Goal: Task Accomplishment & Management: Use online tool/utility

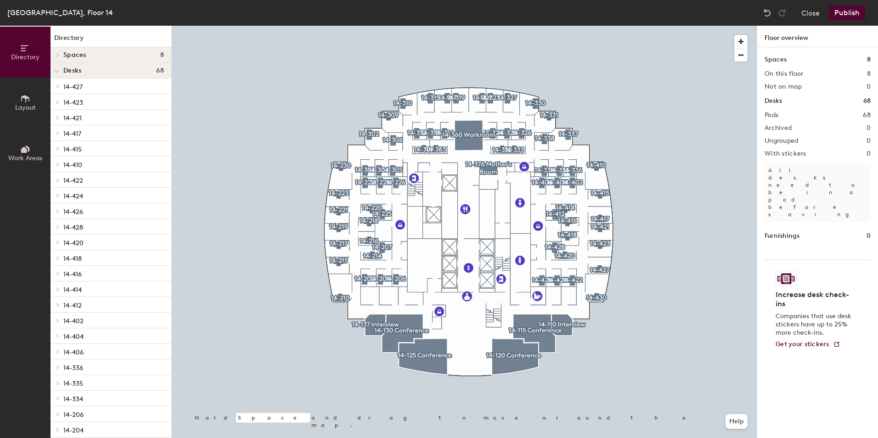
click at [24, 103] on icon at bounding box center [25, 99] width 10 height 10
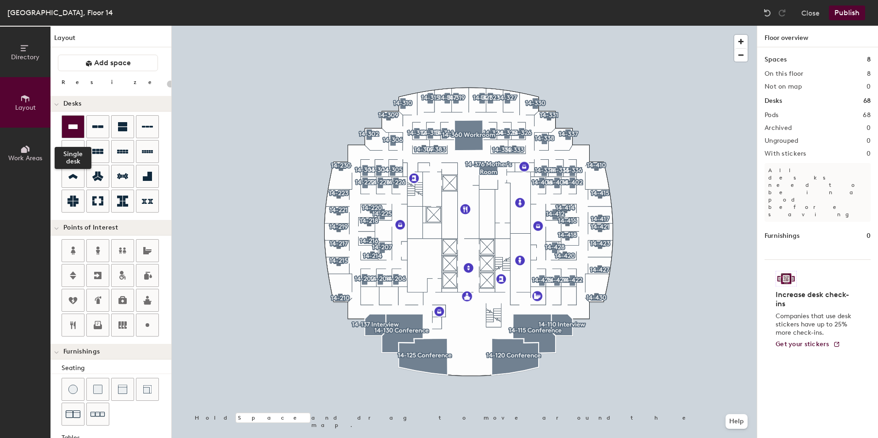
click at [74, 127] on icon at bounding box center [72, 126] width 9 height 5
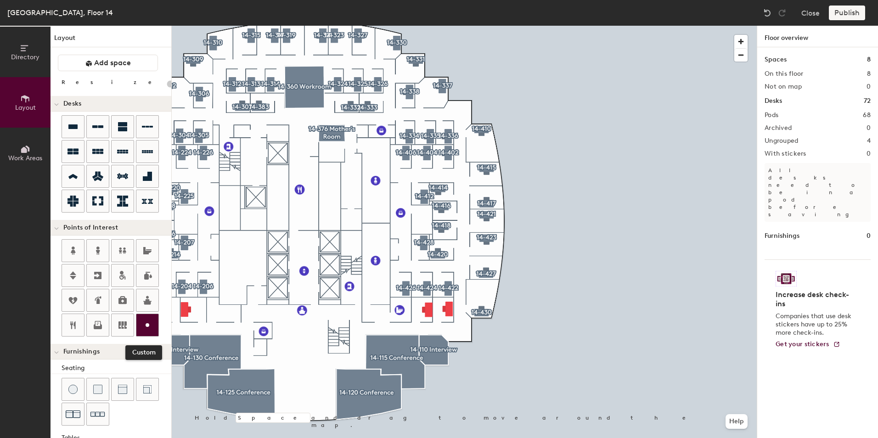
click at [149, 321] on icon at bounding box center [147, 325] width 11 height 11
type input "20"
type input "R"
type input "20"
type input "Reception"
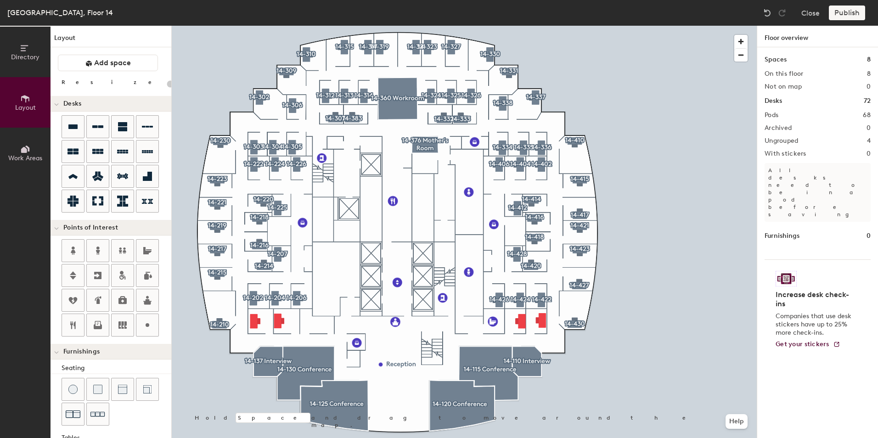
type input "120"
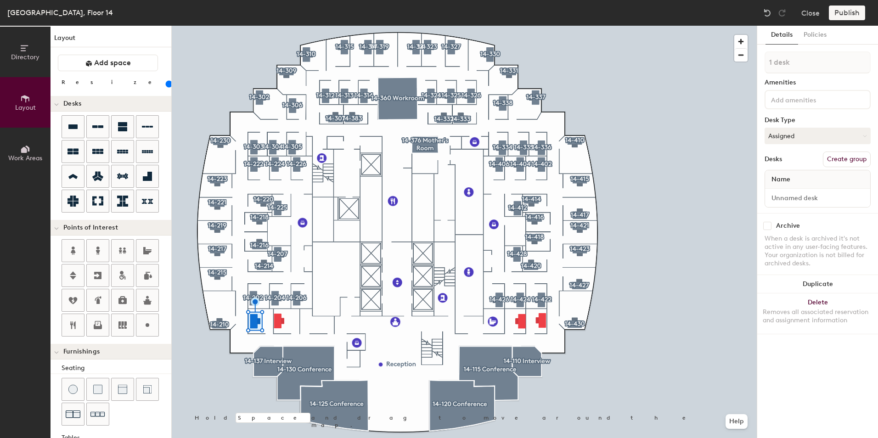
click at [849, 156] on button "Create group" at bounding box center [847, 160] width 48 height 16
click at [613, 56] on div "Directory Layout Work Areas Layout Add space Resize Desks Points of Interest Fu…" at bounding box center [439, 232] width 878 height 413
type input "14-136"
click at [626, 177] on div "Directory Layout Work Areas Layout Add space Resize Desks Points of Interest Fu…" at bounding box center [439, 232] width 878 height 413
type input "h"
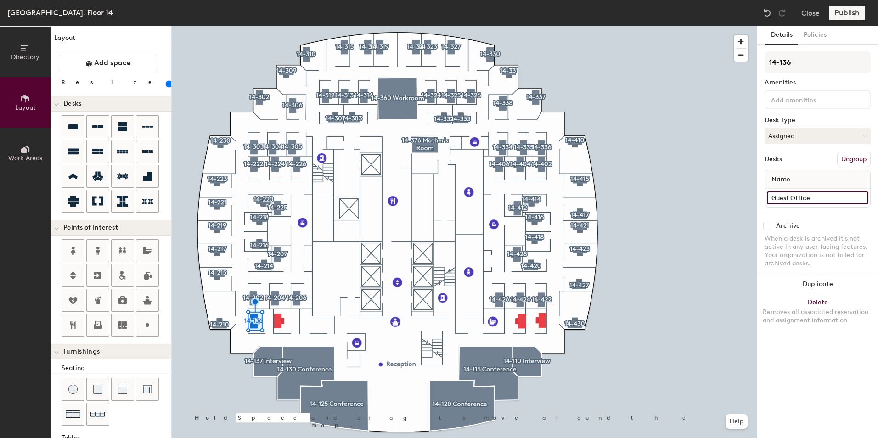
type input "Guest Office"
drag, startPoint x: 800, startPoint y: 199, endPoint x: 757, endPoint y: 189, distance: 44.2
click at [277, 26] on div at bounding box center [464, 26] width 585 height 0
drag, startPoint x: 855, startPoint y: 158, endPoint x: 818, endPoint y: 78, distance: 88.4
click at [855, 157] on button "Create group" at bounding box center [847, 160] width 48 height 16
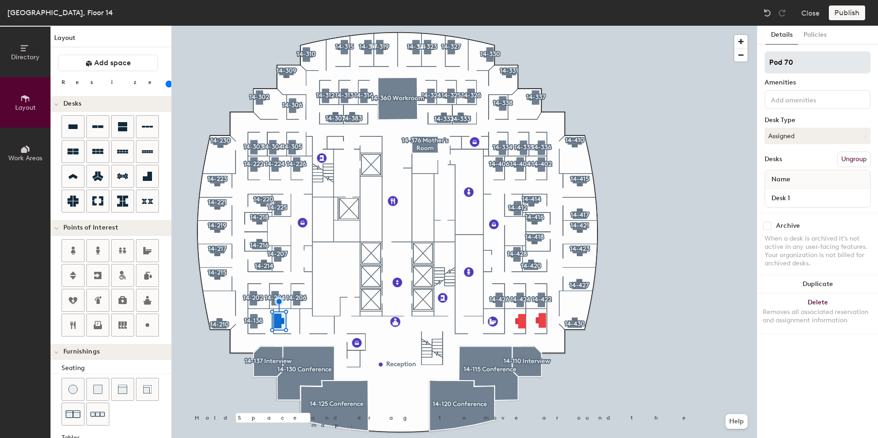
click at [660, 43] on div "Directory Layout Work Areas Layout Add space Resize Desks Points of Interest Fu…" at bounding box center [439, 232] width 878 height 413
type input "14-135"
click at [714, 190] on div "Directory Layout Work Areas Layout Add space Resize Desks Points of Interest Fu…" at bounding box center [439, 232] width 878 height 413
type input "Guest Office"
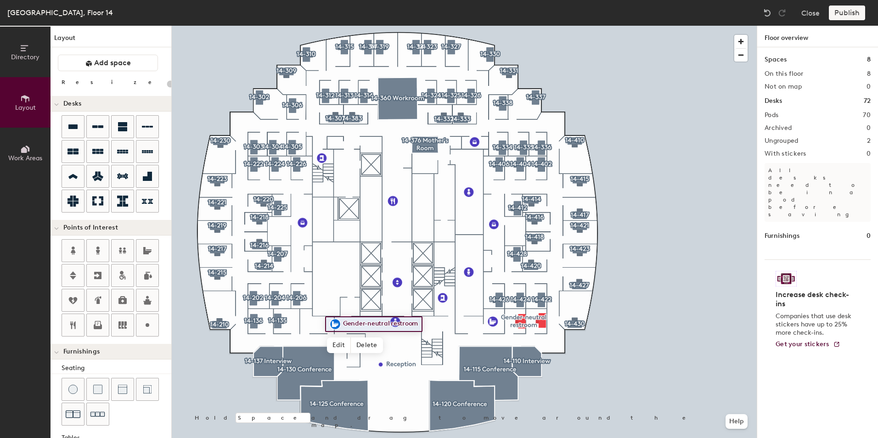
type input "120"
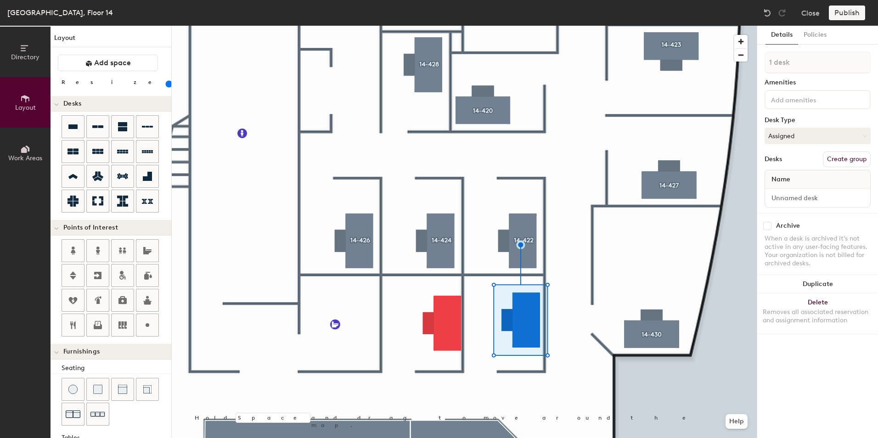
click at [860, 153] on button "Create group" at bounding box center [847, 160] width 48 height 16
click at [574, 86] on div "Directory Layout Work Areas Layout Add space Resize Desks Points of Interest Fu…" at bounding box center [439, 232] width 878 height 413
type input "14-103"
click at [791, 192] on input "Desk 1" at bounding box center [818, 198] width 102 height 13
type input "H"
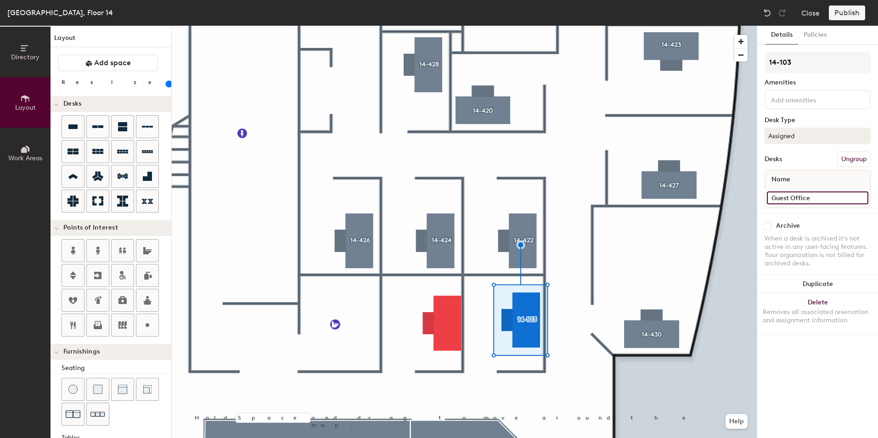
type input "Guest Office"
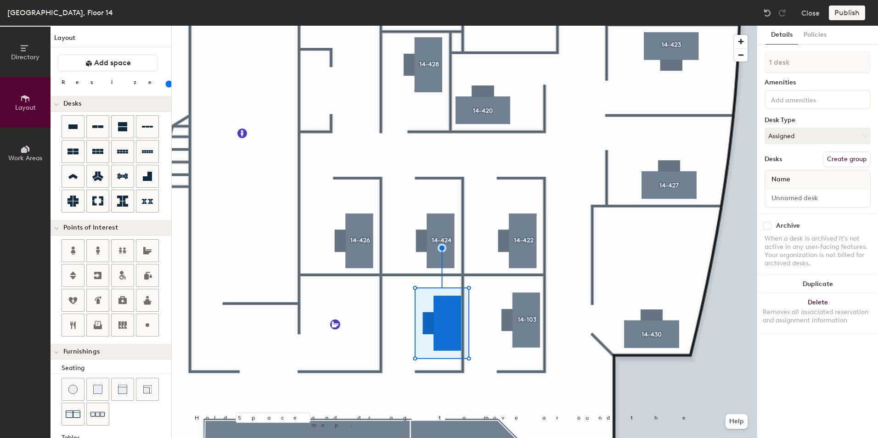
click at [859, 161] on button "Create group" at bounding box center [847, 160] width 48 height 16
click at [568, 18] on div "[GEOGRAPHIC_DATA], Floor 14 Close Publish Directory Layout Work Areas Layout Ad…" at bounding box center [439, 219] width 878 height 438
type input "14-104"
drag, startPoint x: 791, startPoint y: 192, endPoint x: 832, endPoint y: 206, distance: 43.3
click at [764, 192] on div "Details Policies 14-104 Amenities Desk Type Assigned Desks Ungroup Name Desk 1 …" at bounding box center [818, 232] width 121 height 413
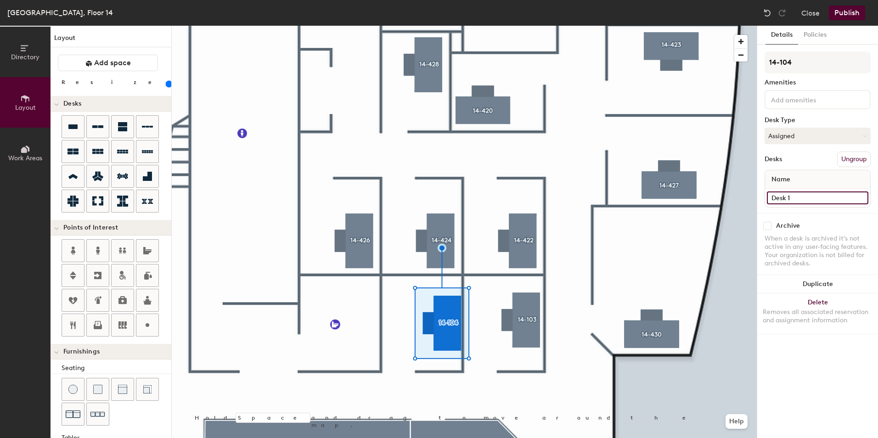
click at [640, 197] on div "Directory Layout Work Areas Layout Add space Resize Desks Points of Interest Fu…" at bounding box center [439, 232] width 878 height 413
type input "Guest Office"
click at [840, 12] on button "Publish" at bounding box center [847, 13] width 36 height 15
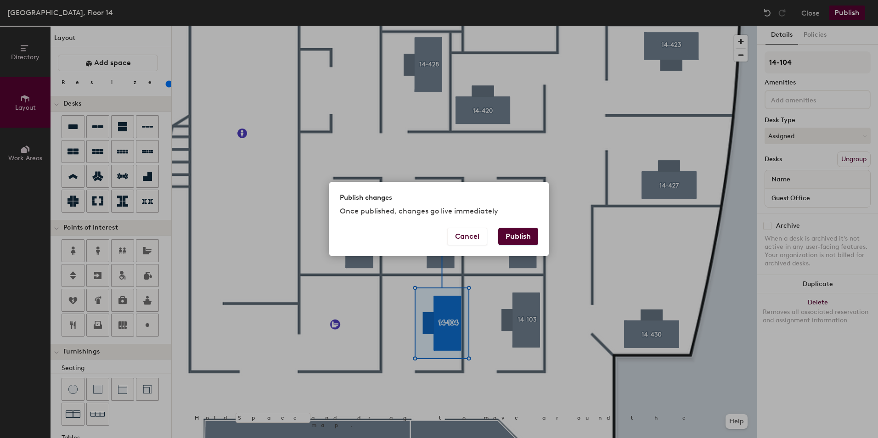
click at [536, 231] on button "Publish" at bounding box center [518, 236] width 40 height 17
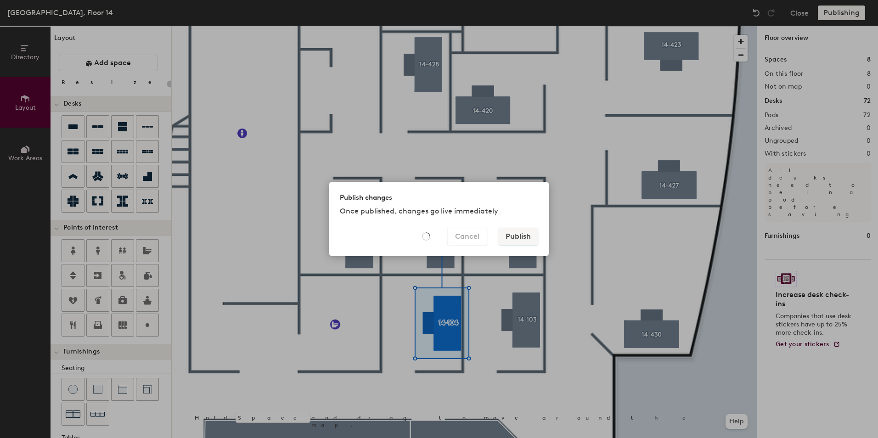
type input "20"
